Goal: Task Accomplishment & Management: Manage account settings

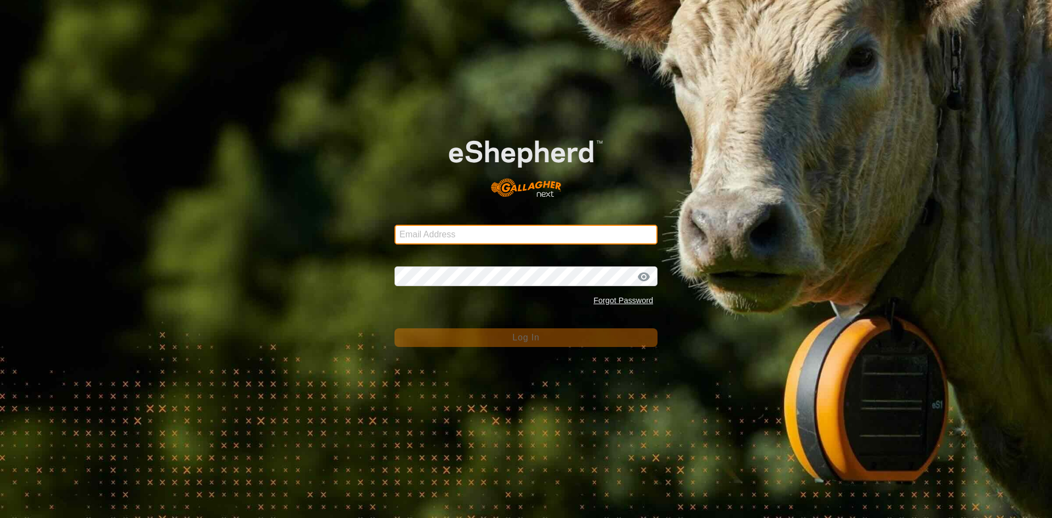
drag, startPoint x: 0, startPoint y: 0, endPoint x: 452, endPoint y: 240, distance: 511.9
click at [452, 240] on input "Email Address" at bounding box center [526, 235] width 263 height 20
type input "jarud.muller@daf.qld.gov.au"
click at [524, 232] on input "jarud.muller@daf.qld.gov.au" at bounding box center [526, 235] width 263 height 20
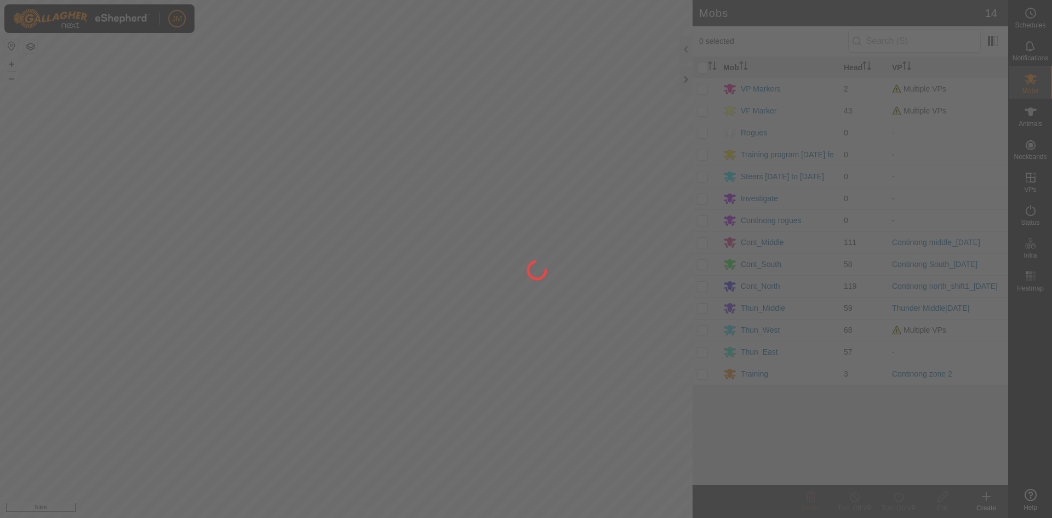
click at [687, 78] on div at bounding box center [526, 259] width 1052 height 518
click at [12, 64] on div at bounding box center [526, 259] width 1052 height 518
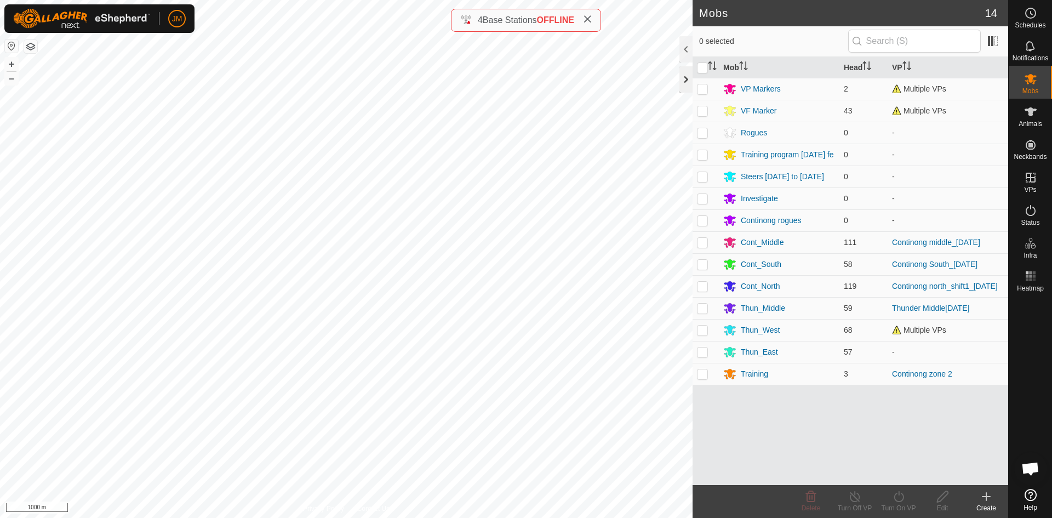
click at [685, 88] on div at bounding box center [686, 79] width 13 height 26
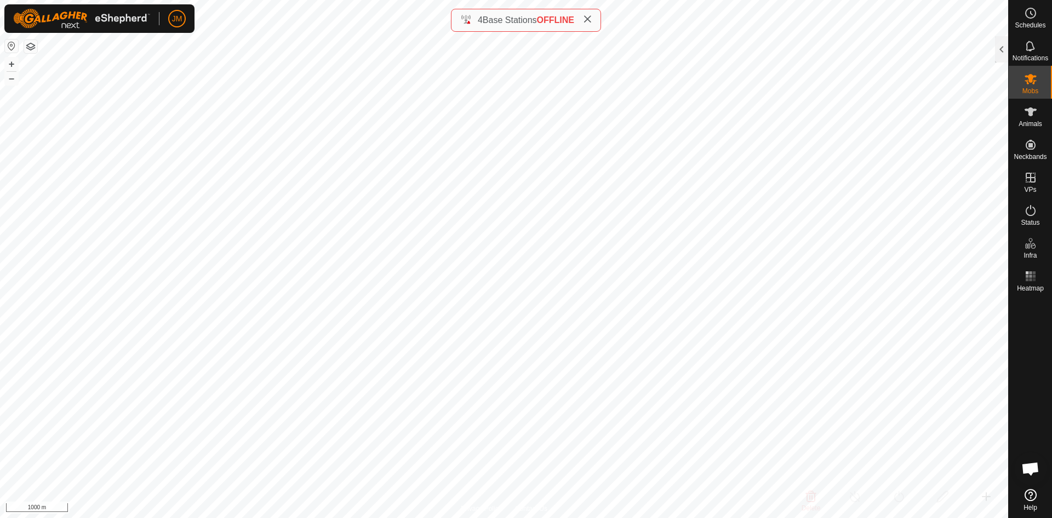
click at [591, 18] on icon at bounding box center [587, 19] width 9 height 9
click at [13, 65] on button "+" at bounding box center [11, 64] width 13 height 13
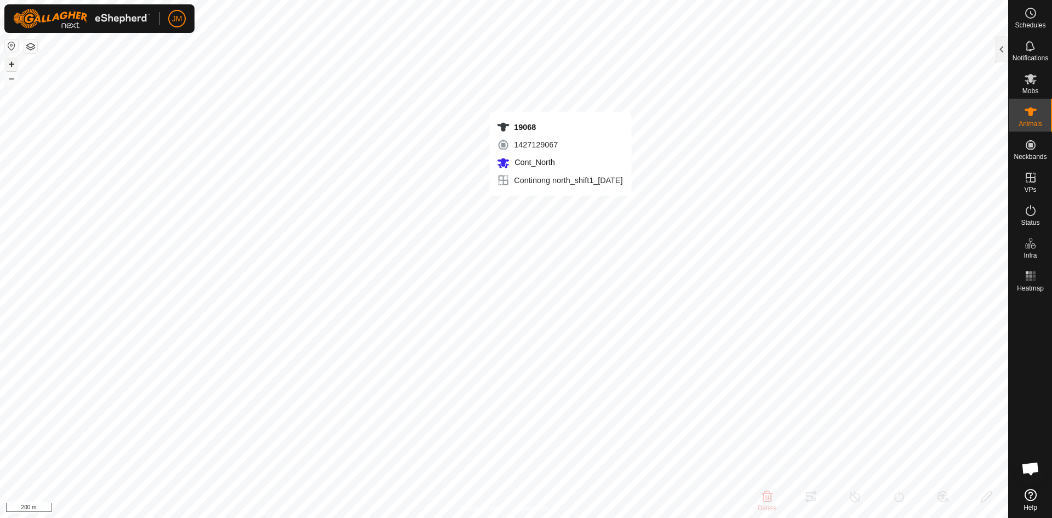
type input "19068"
type input "-"
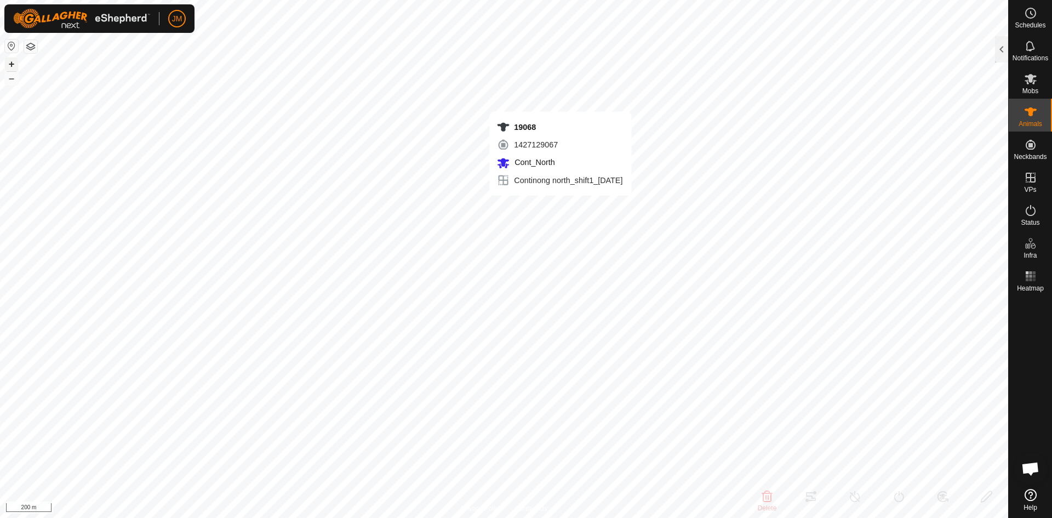
type input "-"
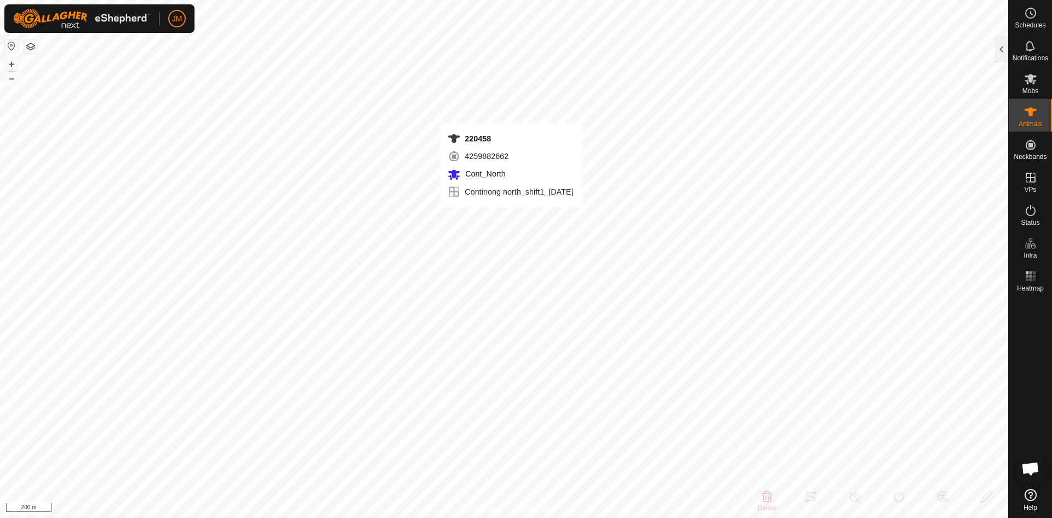
type input "220458"
type input "-"
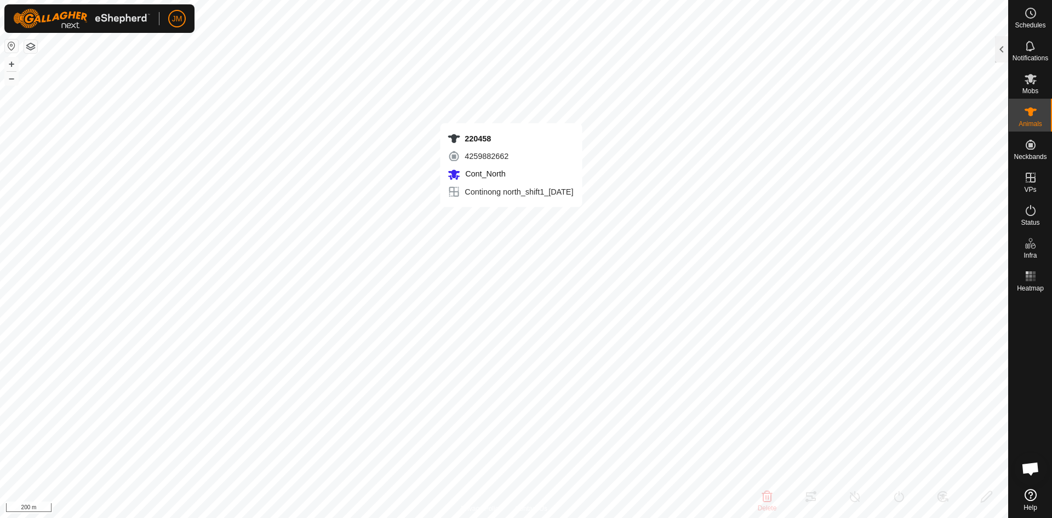
type input "-"
click at [11, 79] on button "–" at bounding box center [11, 78] width 13 height 13
type input "220458"
